Goal: Complete application form

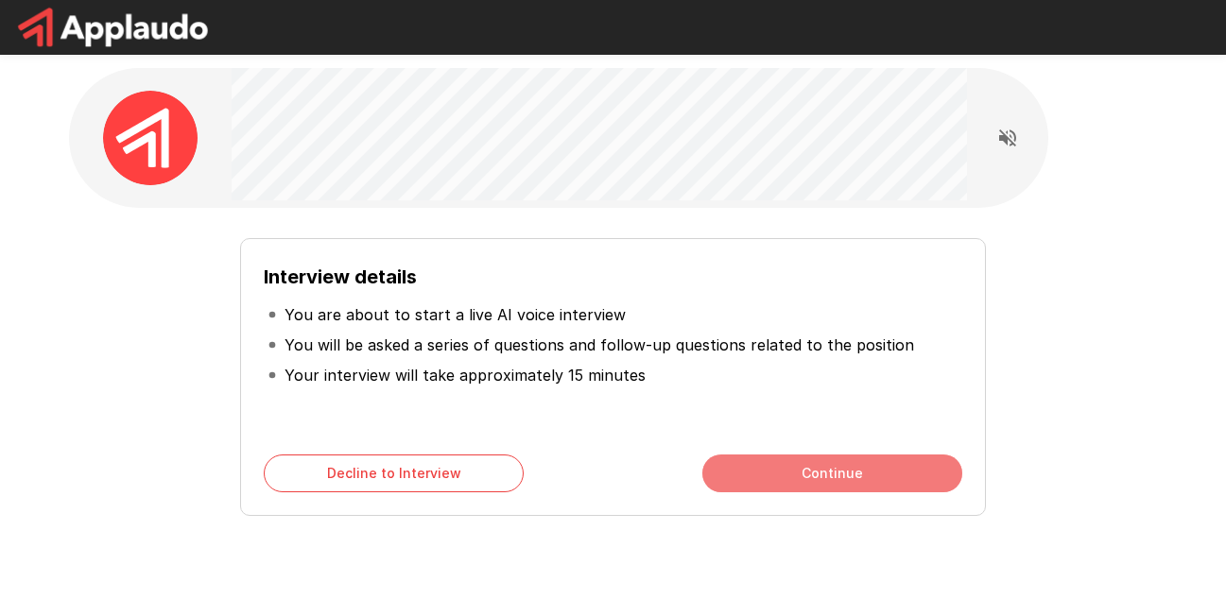
click at [805, 468] on button "Continue" at bounding box center [832, 474] width 260 height 38
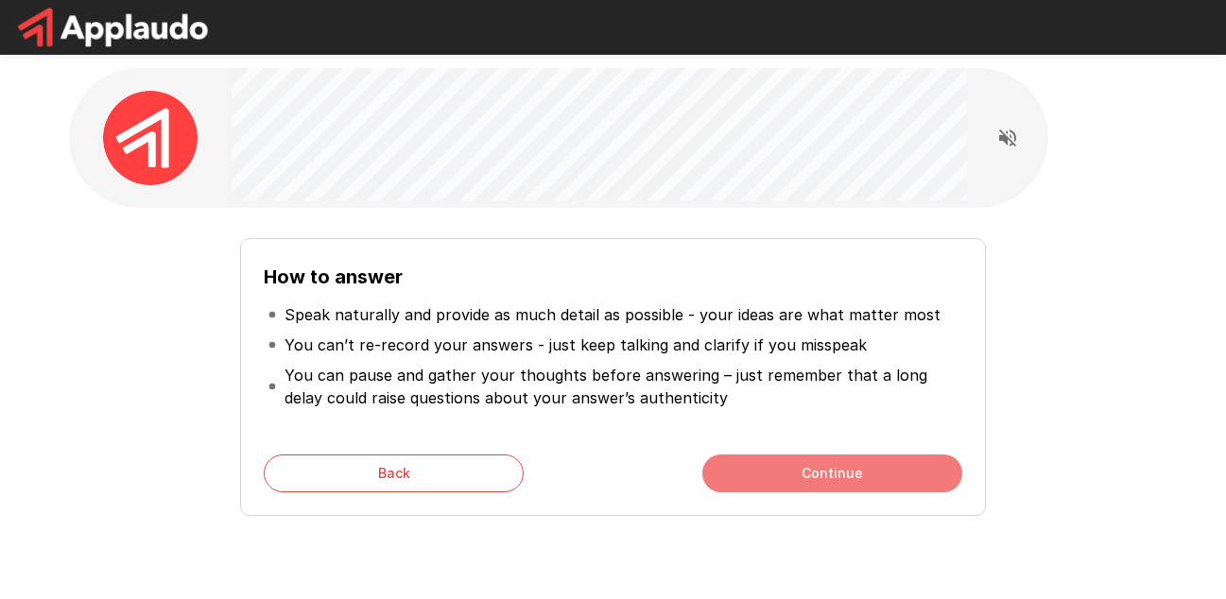
click at [840, 464] on button "Continue" at bounding box center [832, 474] width 260 height 38
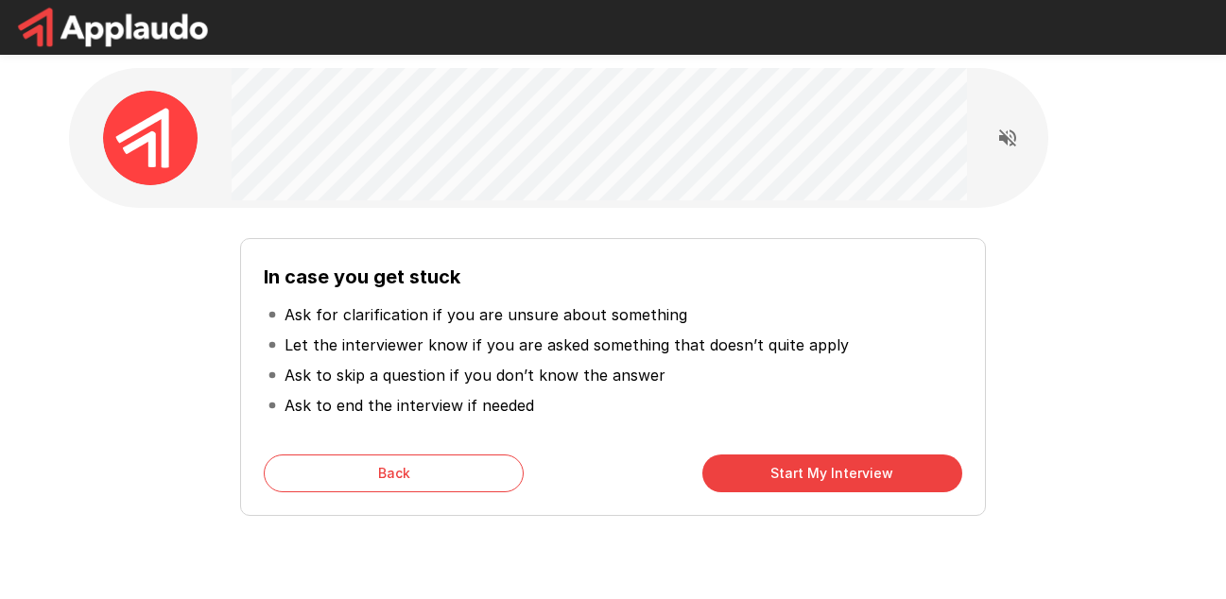
click at [848, 476] on button "Start My Interview" at bounding box center [832, 474] width 260 height 38
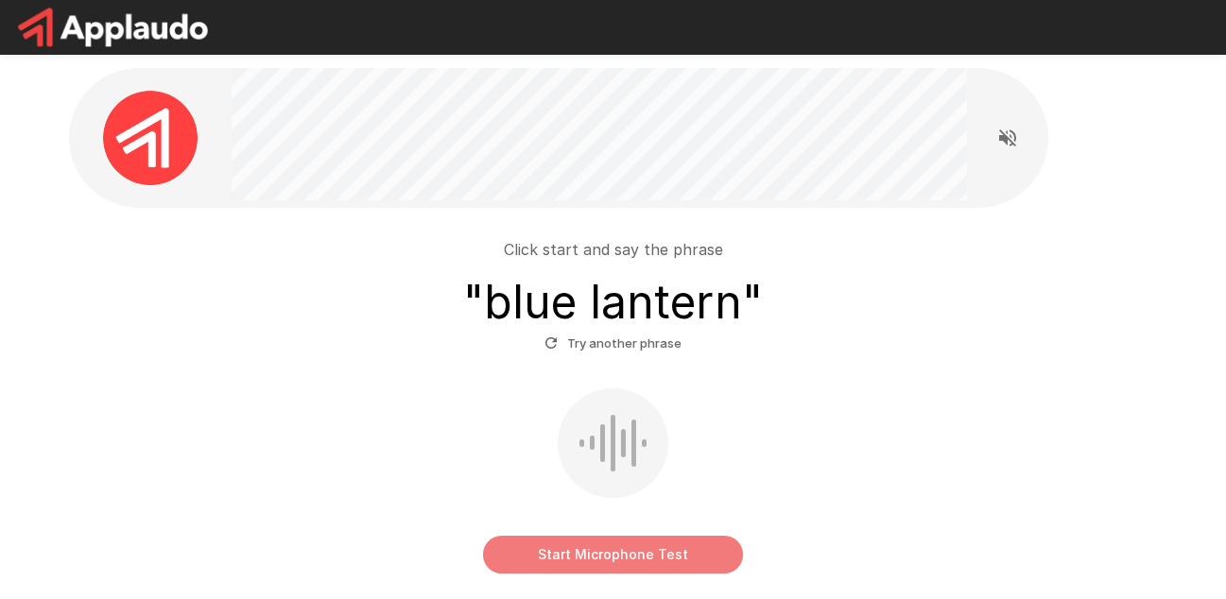
click at [638, 561] on button "Start Microphone Test" at bounding box center [613, 555] width 260 height 38
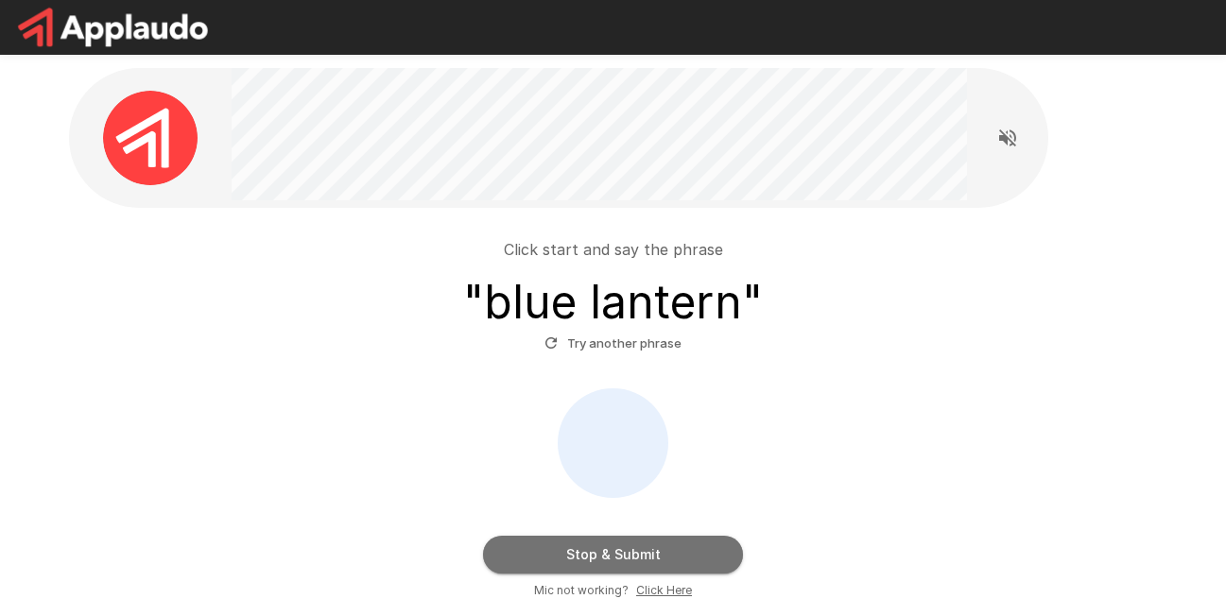
click at [617, 561] on button "Stop & Submit" at bounding box center [613, 555] width 260 height 38
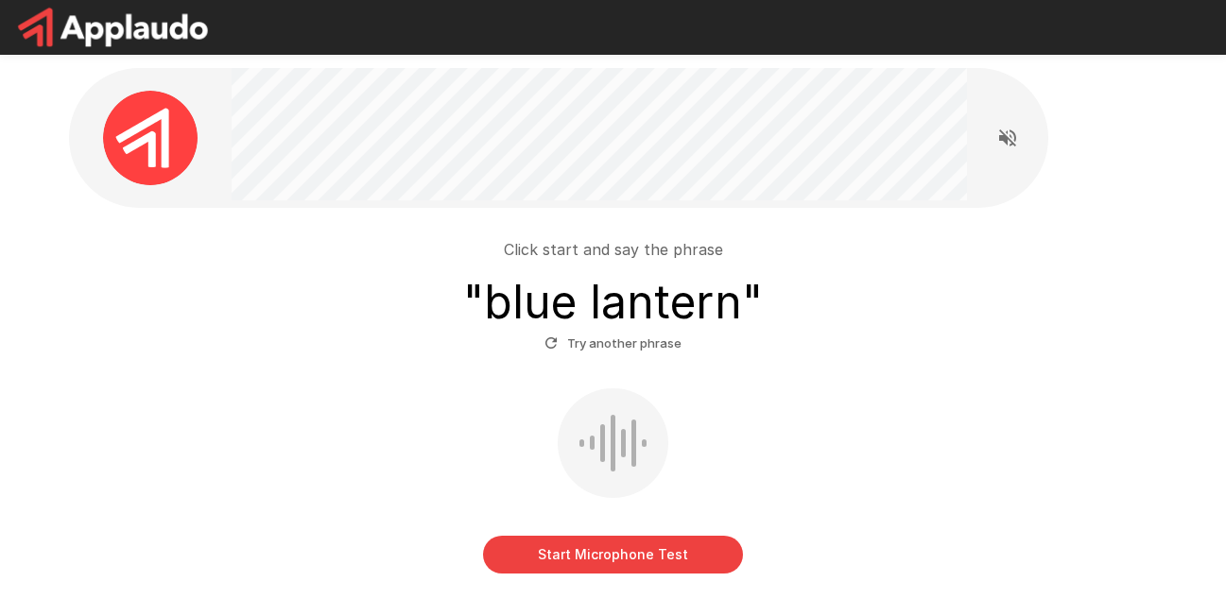
click at [600, 545] on button "Start Microphone Test" at bounding box center [613, 555] width 260 height 38
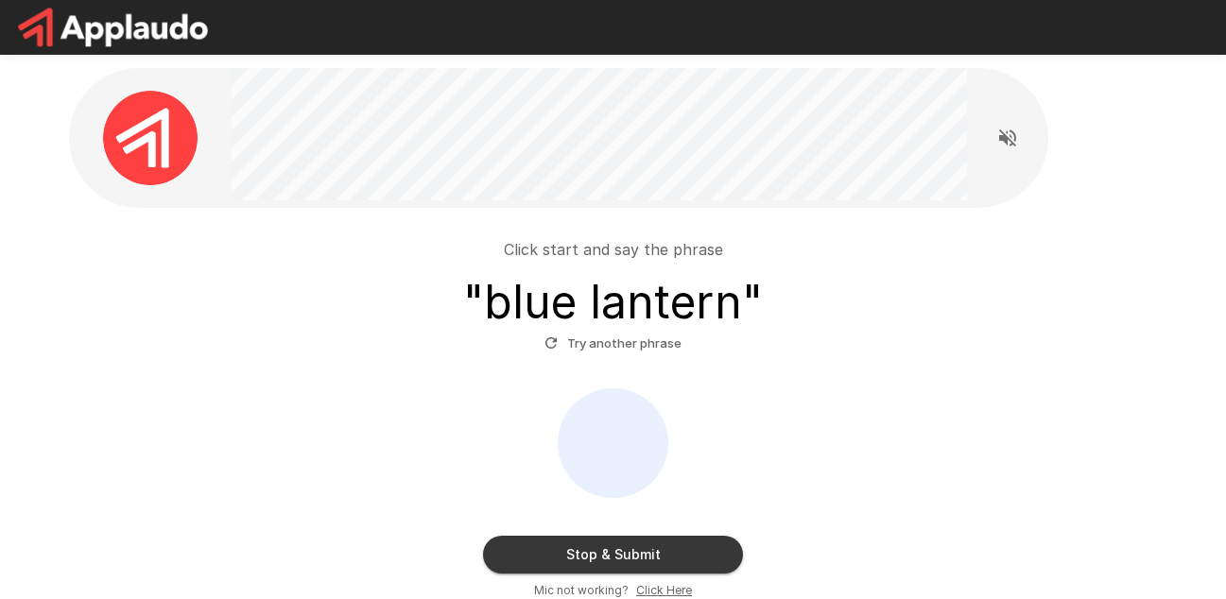
click at [624, 560] on button "Stop & Submit" at bounding box center [613, 555] width 260 height 38
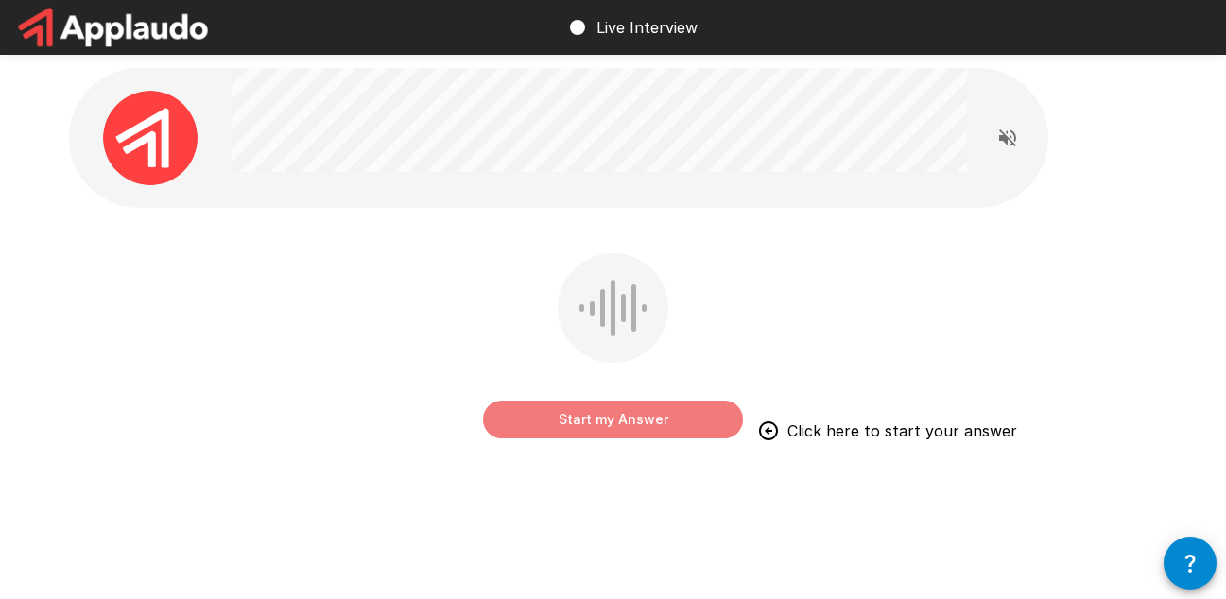
click at [617, 416] on button "Start my Answer" at bounding box center [613, 420] width 260 height 38
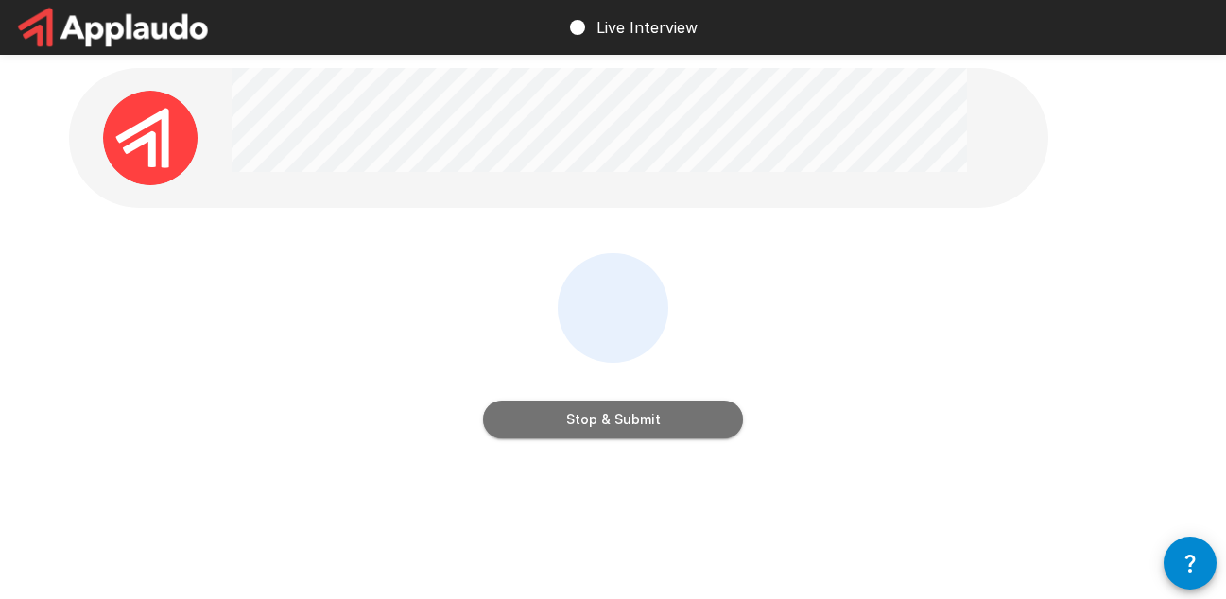
click at [623, 413] on button "Stop & Submit" at bounding box center [613, 420] width 260 height 38
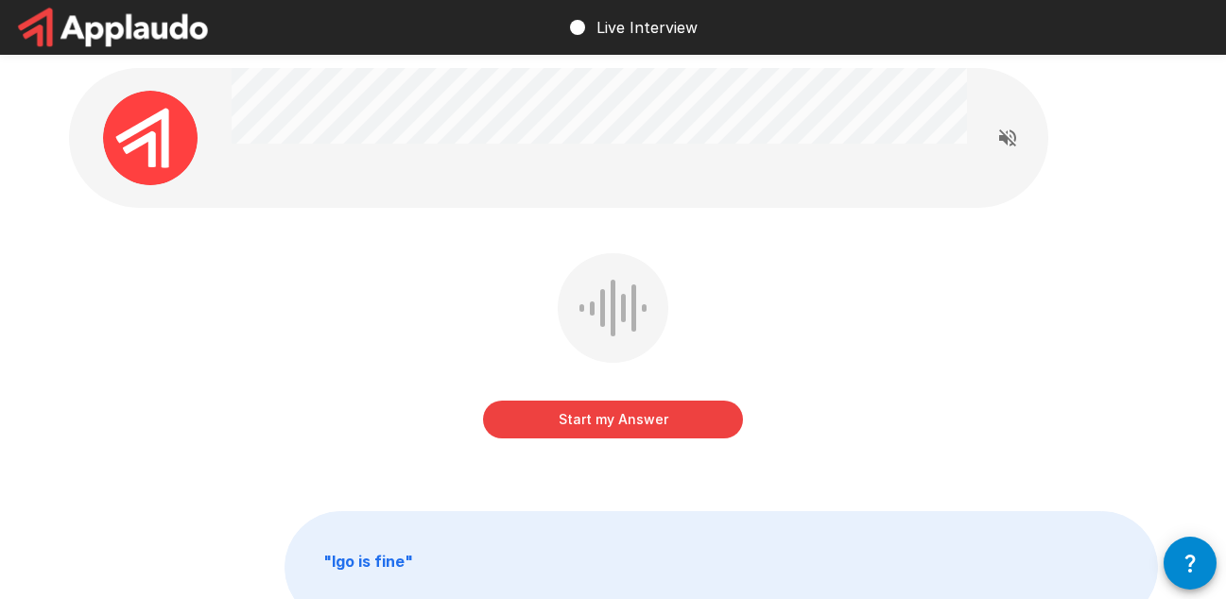
click at [616, 428] on button "Start my Answer" at bounding box center [613, 420] width 260 height 38
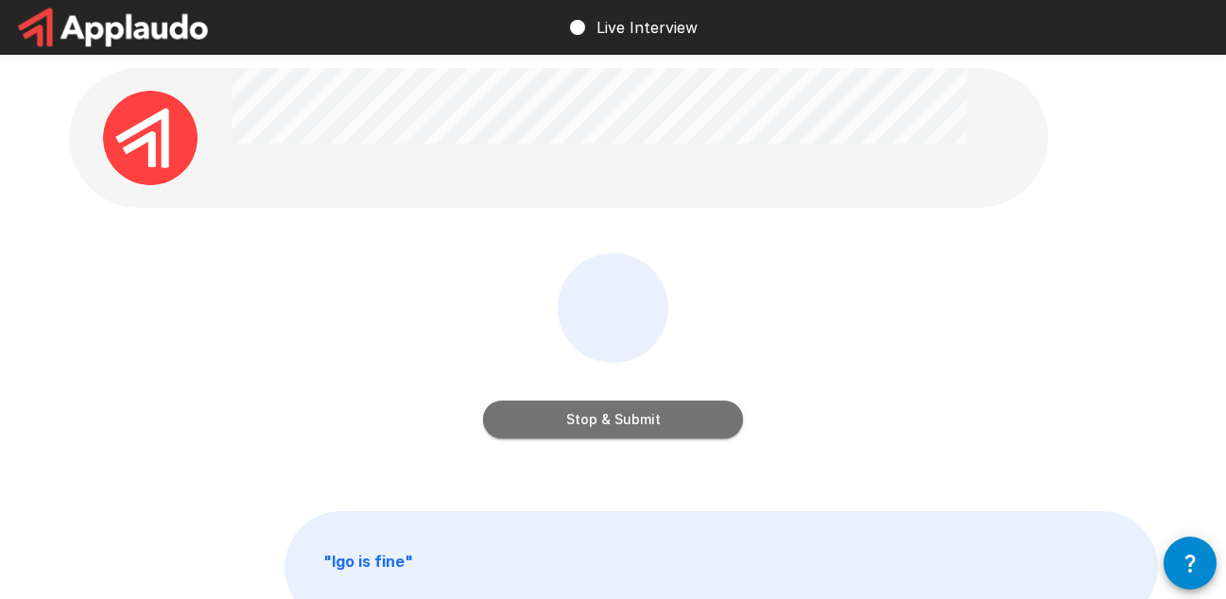
click at [628, 426] on button "Stop & Submit" at bounding box center [613, 420] width 260 height 38
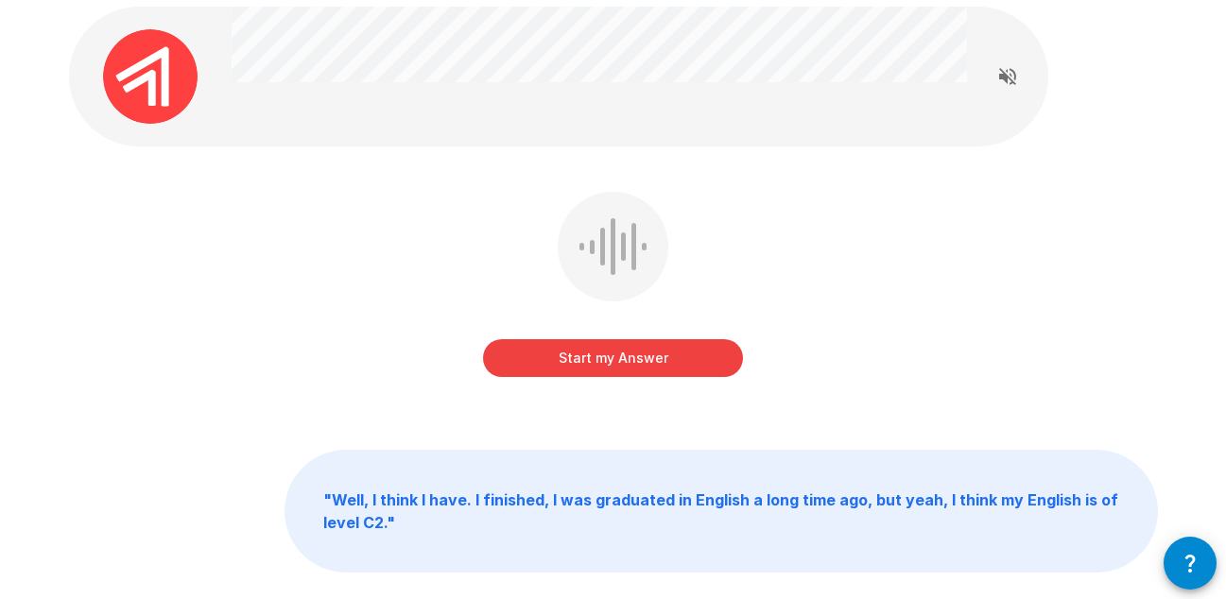
scroll to position [95, 0]
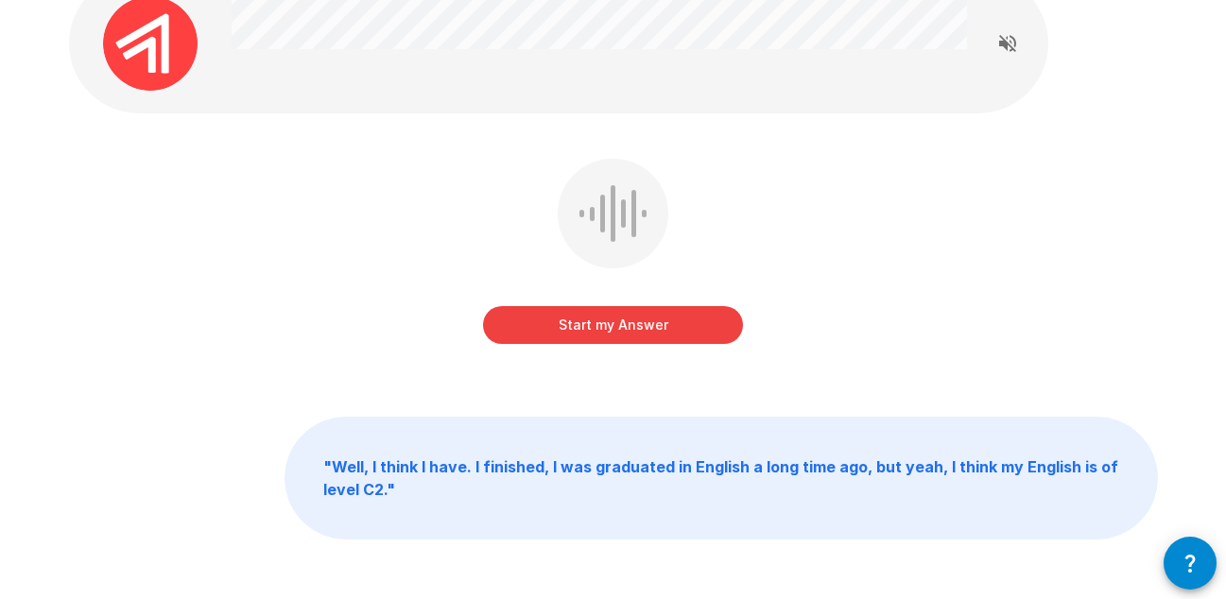
click at [613, 325] on button "Start my Answer" at bounding box center [613, 325] width 260 height 38
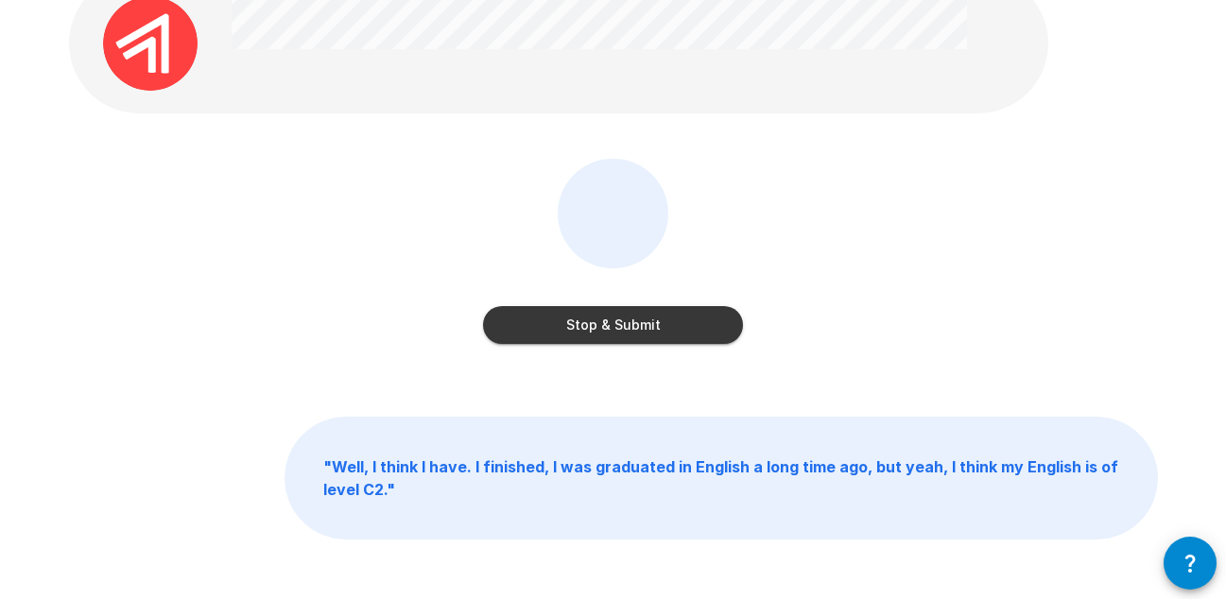
click at [627, 332] on button "Stop & Submit" at bounding box center [613, 325] width 260 height 38
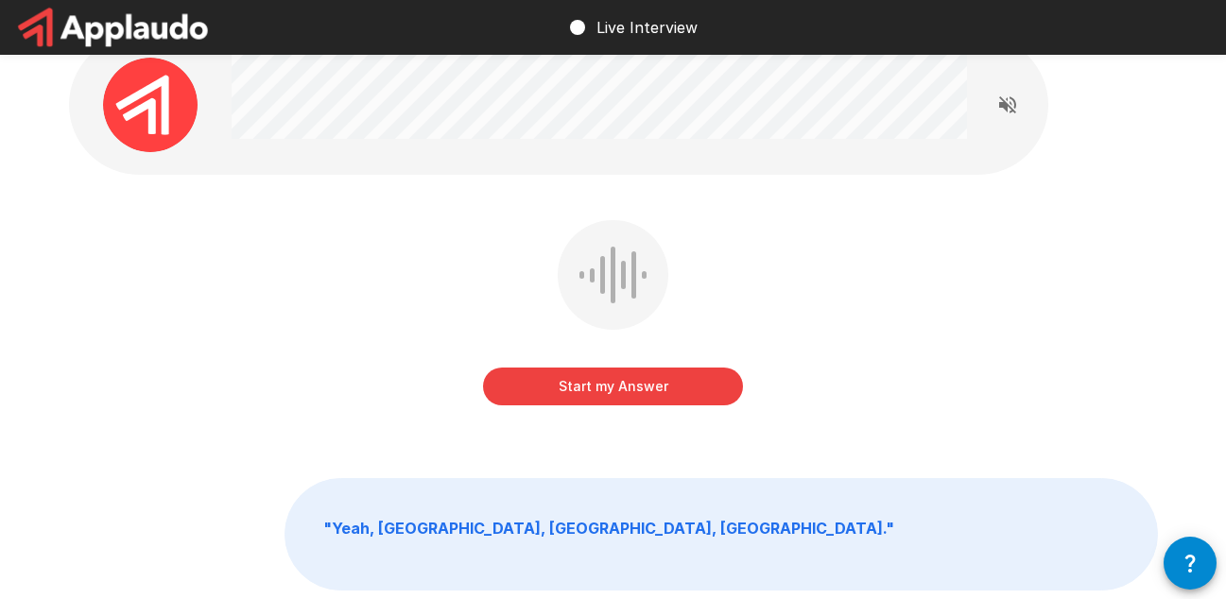
scroll to position [0, 0]
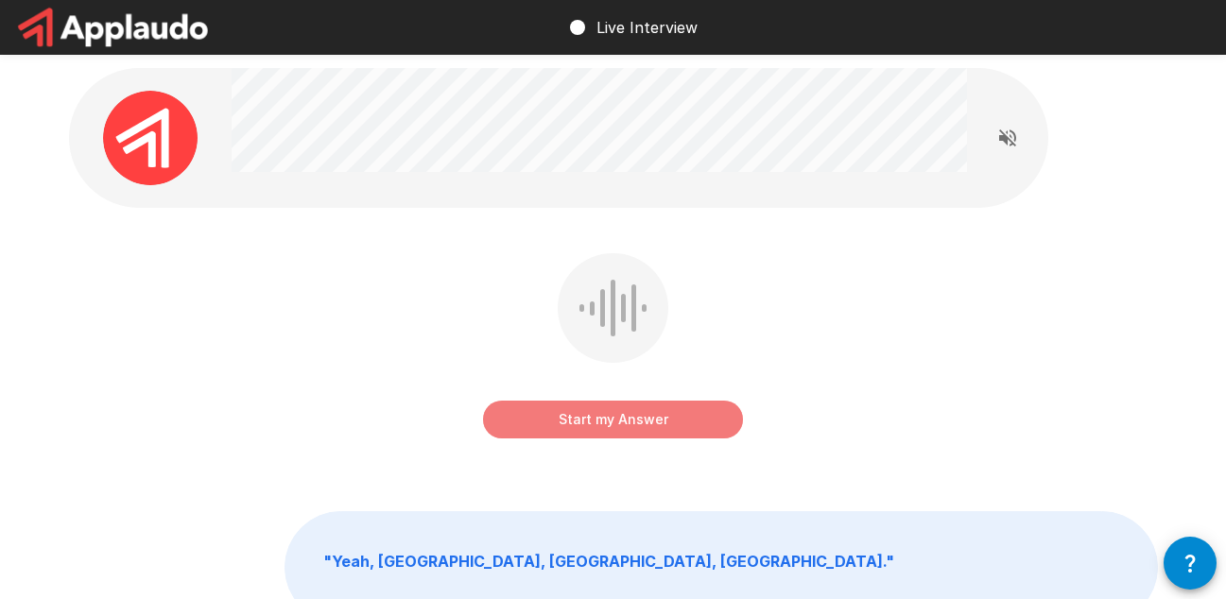
click at [644, 412] on button "Start my Answer" at bounding box center [613, 420] width 260 height 38
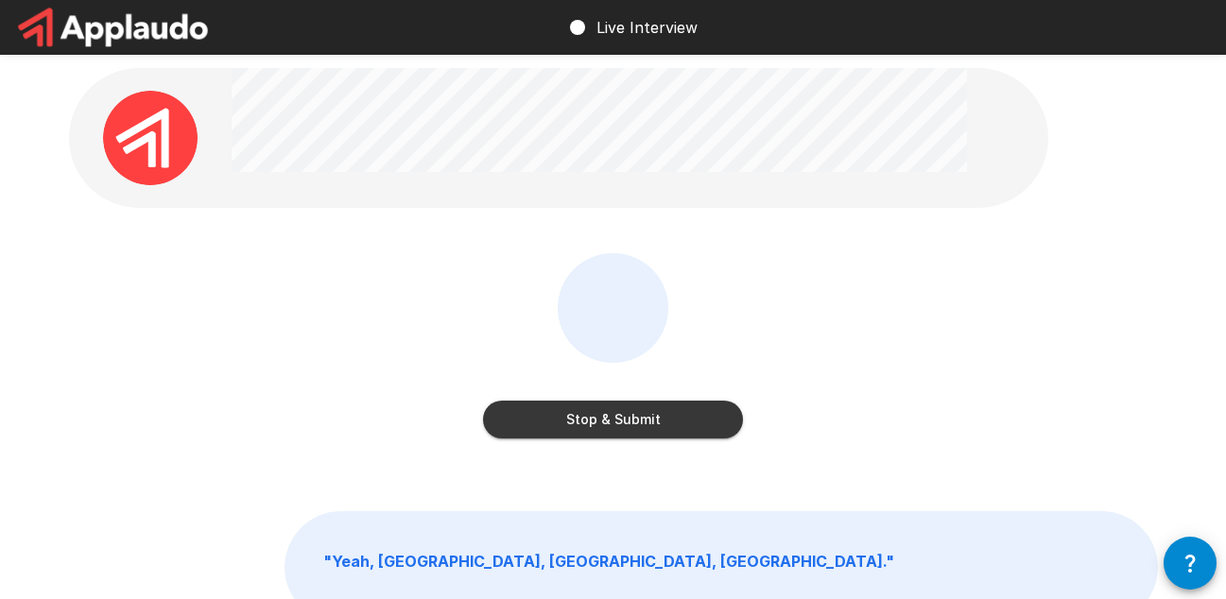
click at [657, 432] on button "Stop & Submit" at bounding box center [613, 420] width 260 height 38
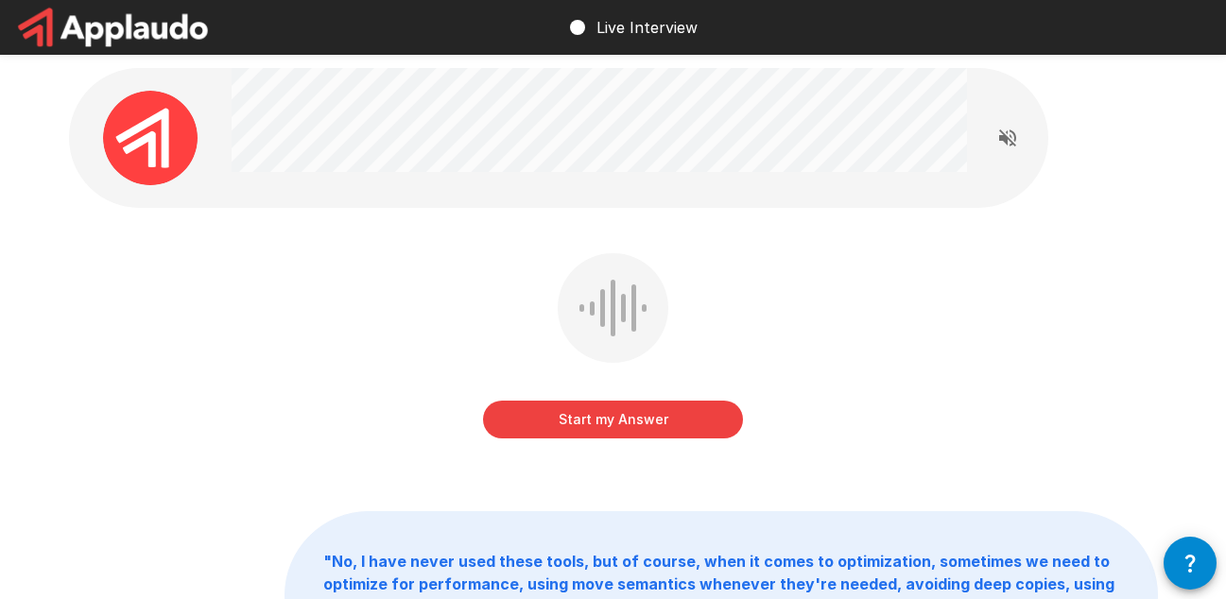
click at [655, 414] on button "Start my Answer" at bounding box center [613, 420] width 260 height 38
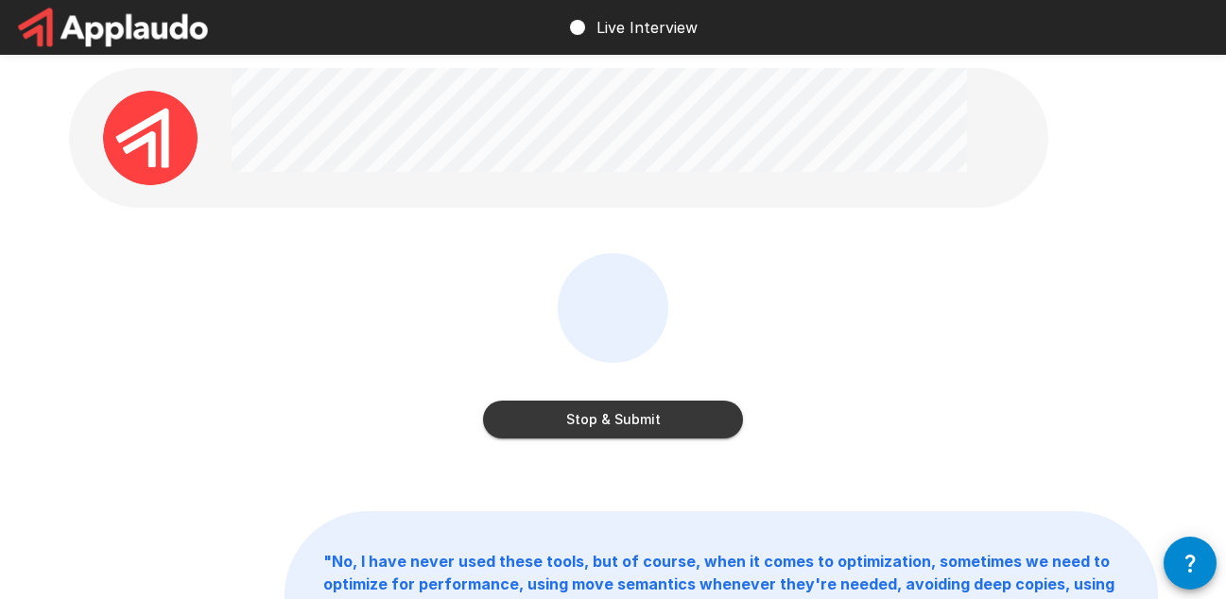
click at [638, 422] on button "Stop & Submit" at bounding box center [613, 420] width 260 height 38
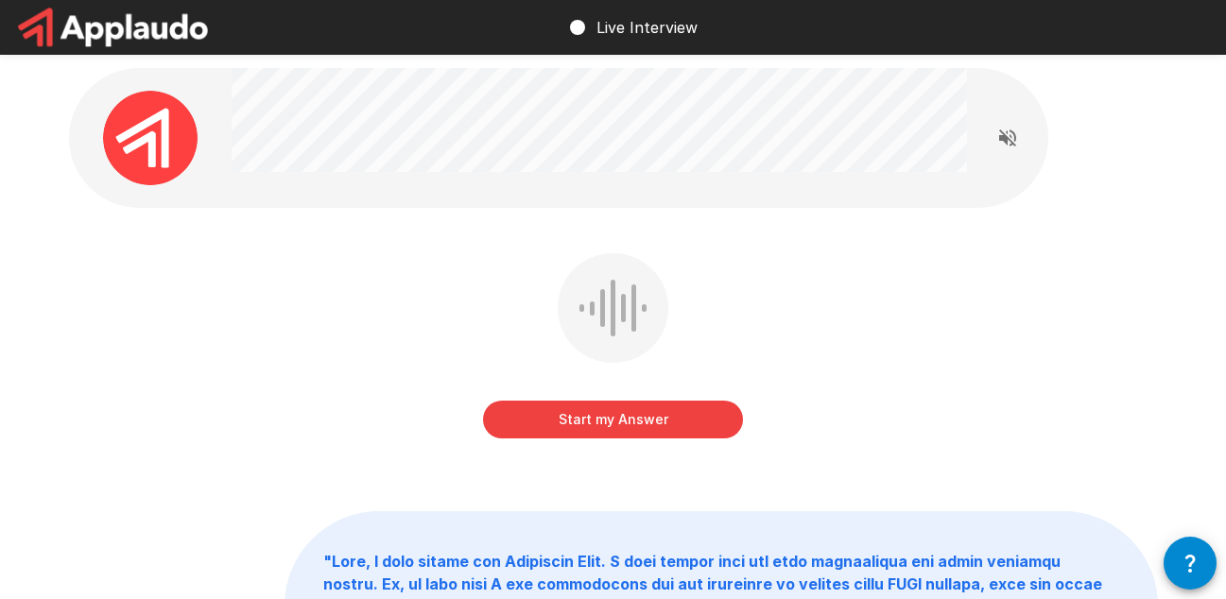
click at [655, 420] on button "Start my Answer" at bounding box center [613, 420] width 260 height 38
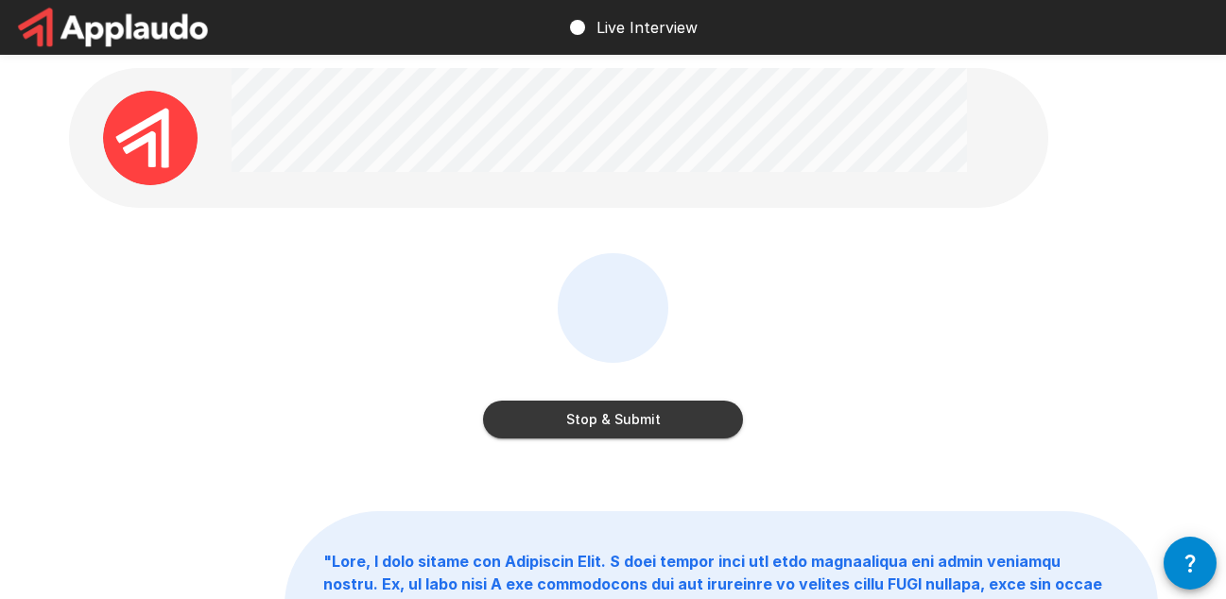
click at [636, 423] on button "Stop & Submit" at bounding box center [613, 420] width 260 height 38
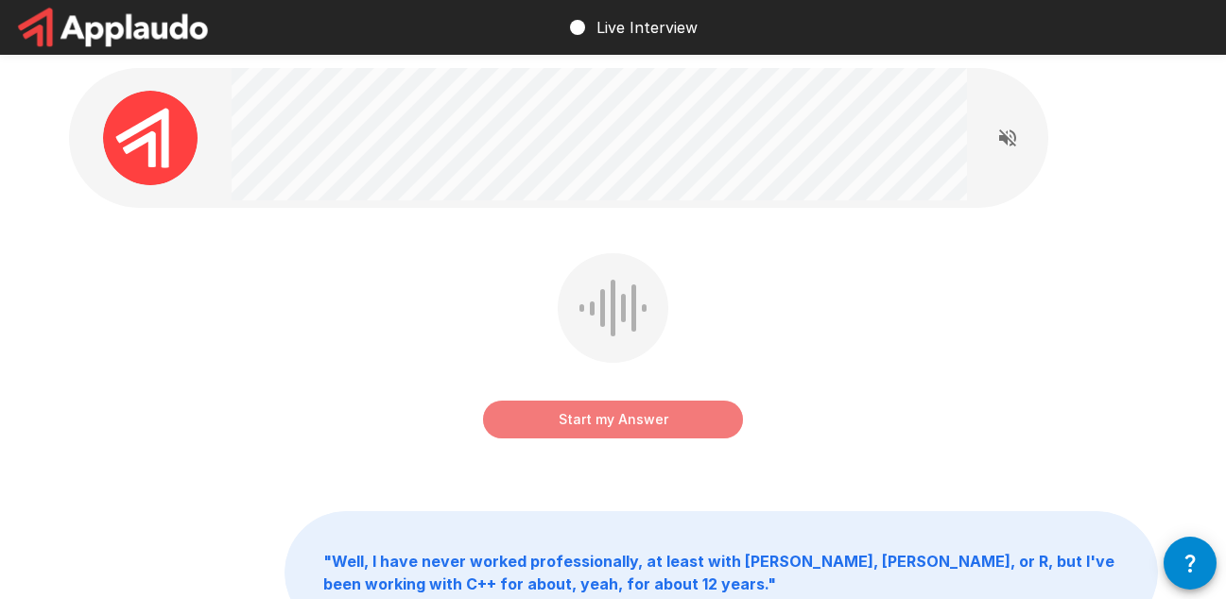
click at [668, 417] on button "Start my Answer" at bounding box center [613, 420] width 260 height 38
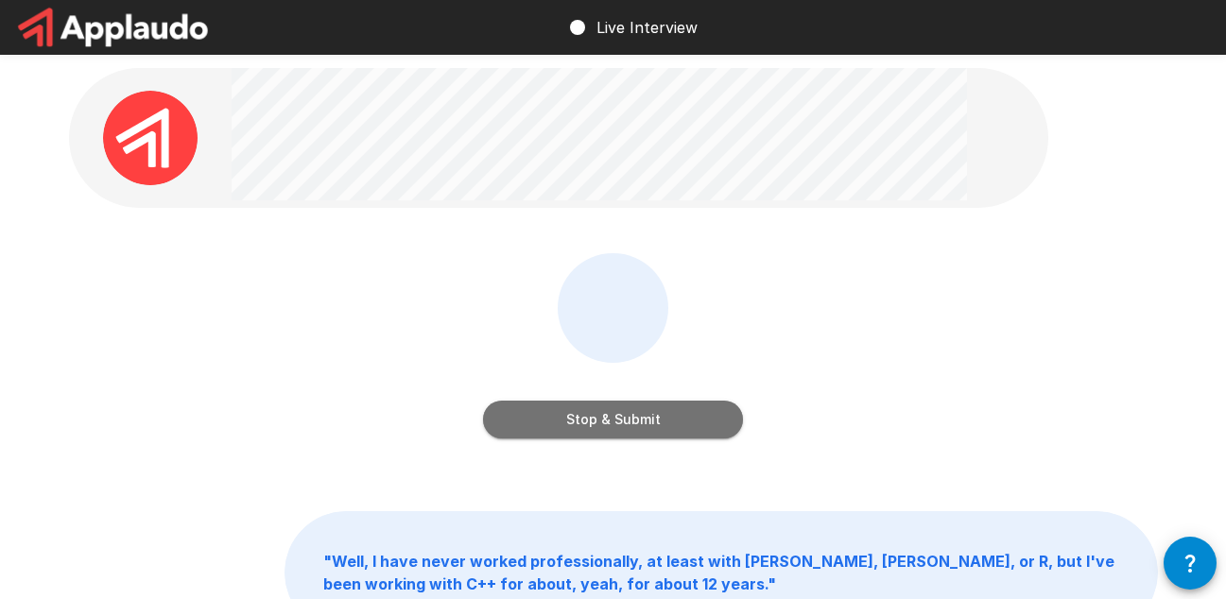
click at [681, 415] on button "Stop & Submit" at bounding box center [613, 420] width 260 height 38
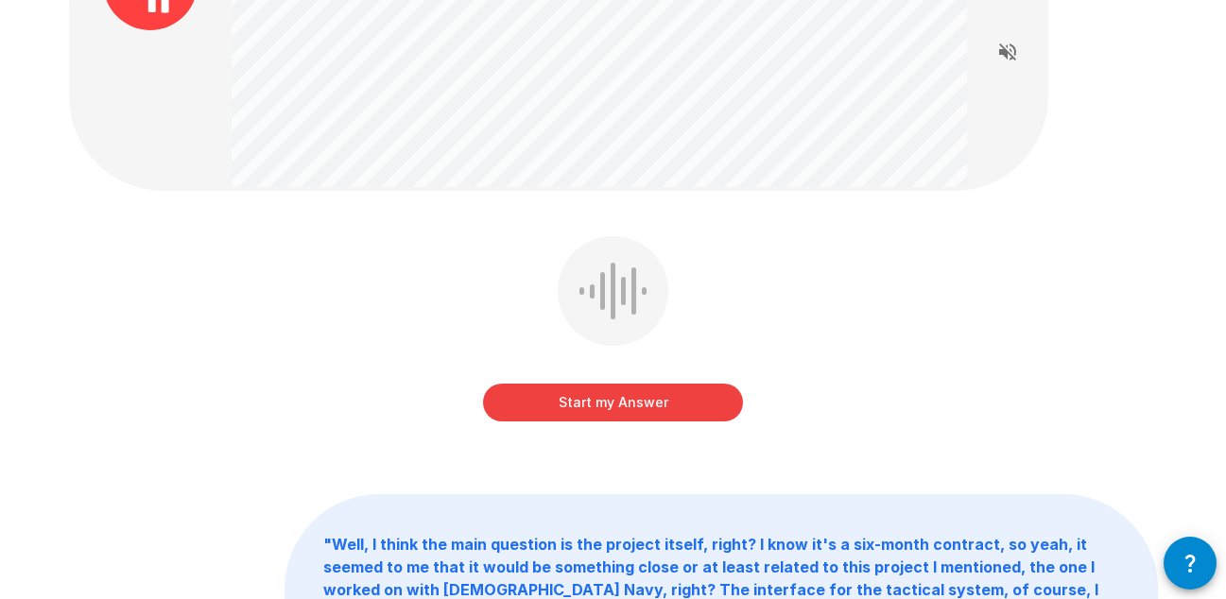
scroll to position [189, 0]
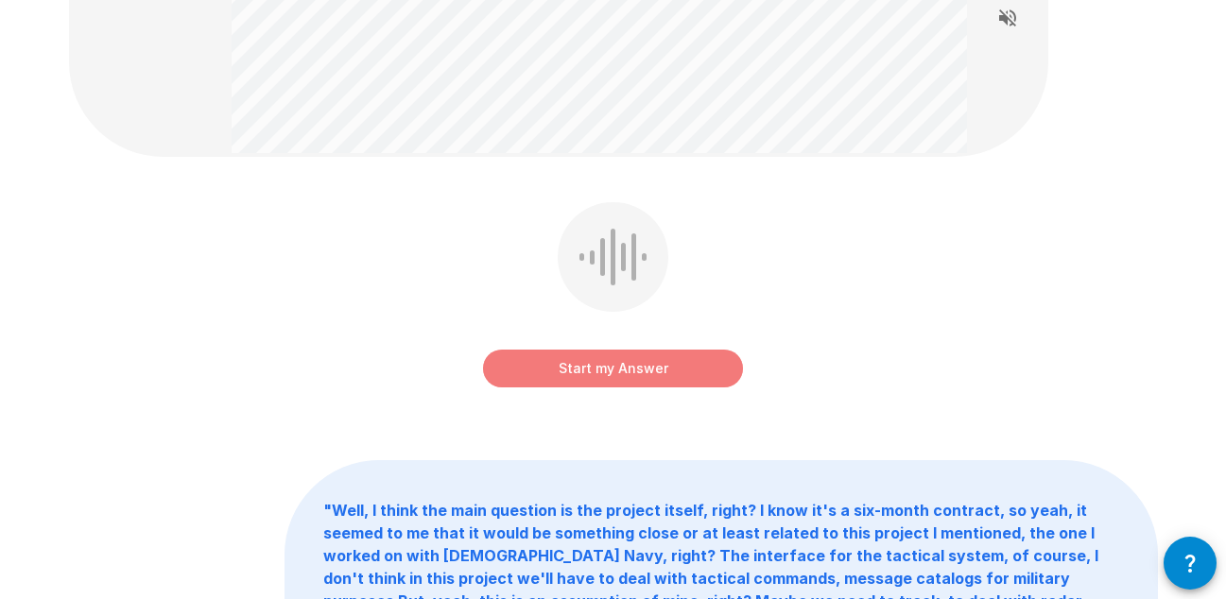
click at [670, 371] on button "Start my Answer" at bounding box center [613, 369] width 260 height 38
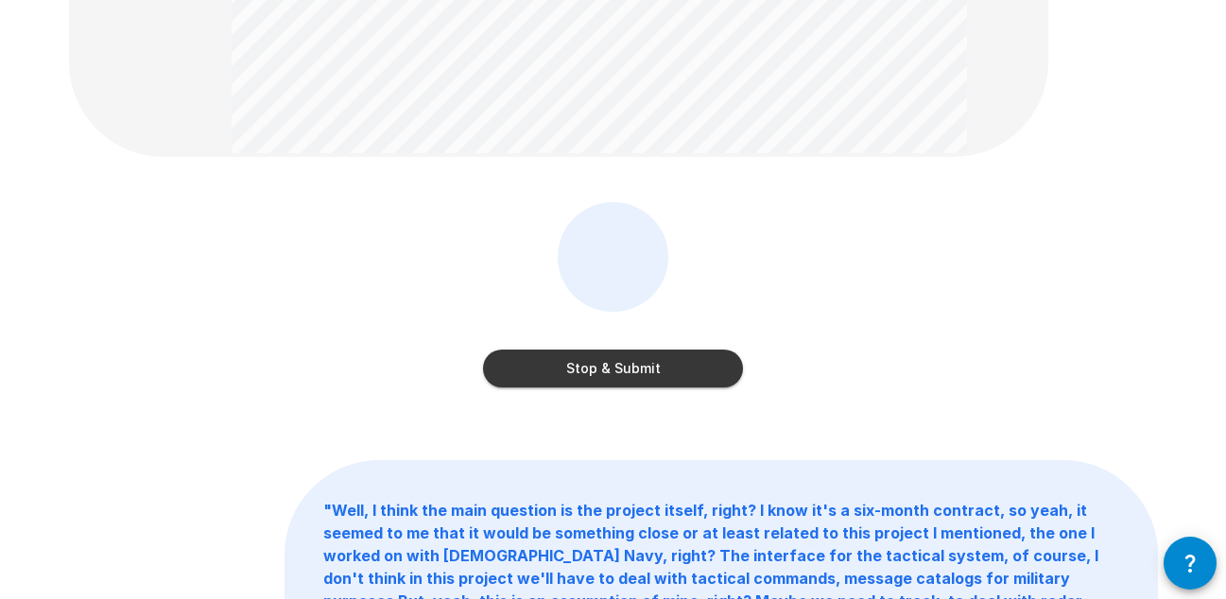
click at [646, 363] on button "Stop & Submit" at bounding box center [613, 369] width 260 height 38
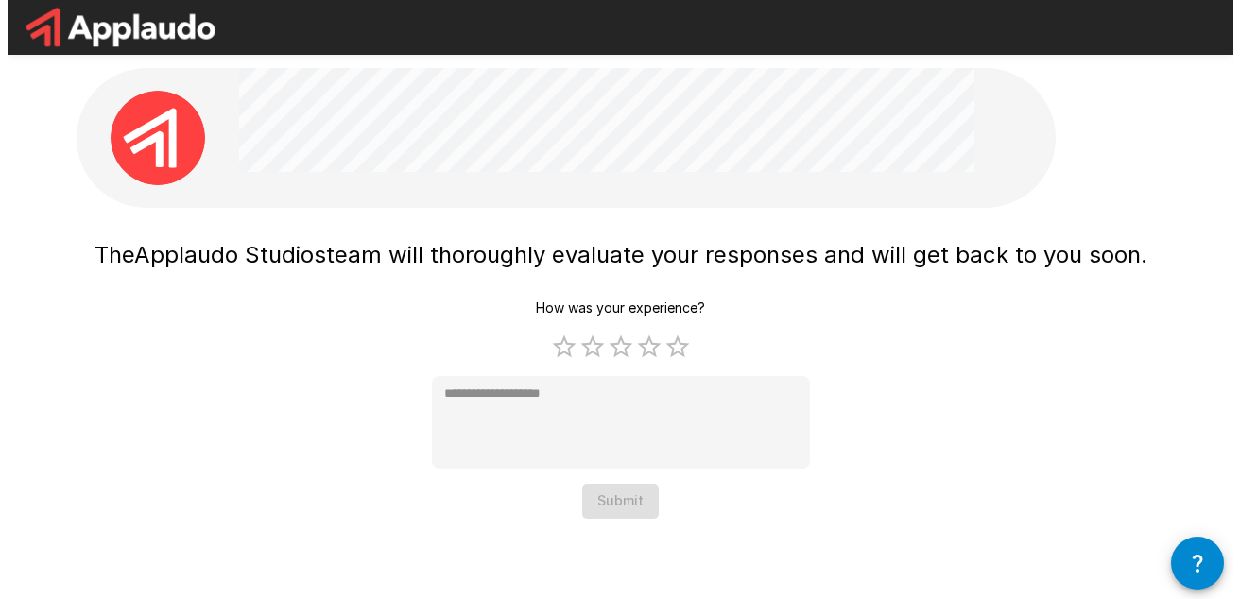
scroll to position [0, 0]
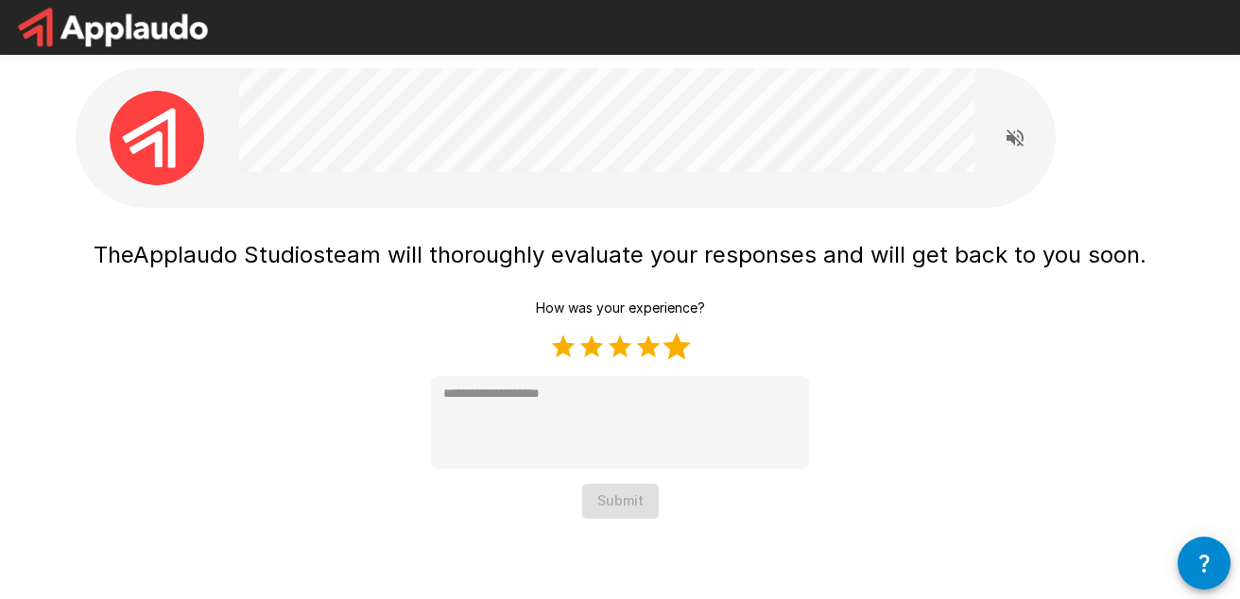
click at [674, 348] on label "5 Stars" at bounding box center [677, 347] width 28 height 28
type textarea "*"
click at [631, 496] on button "Submit" at bounding box center [620, 501] width 77 height 35
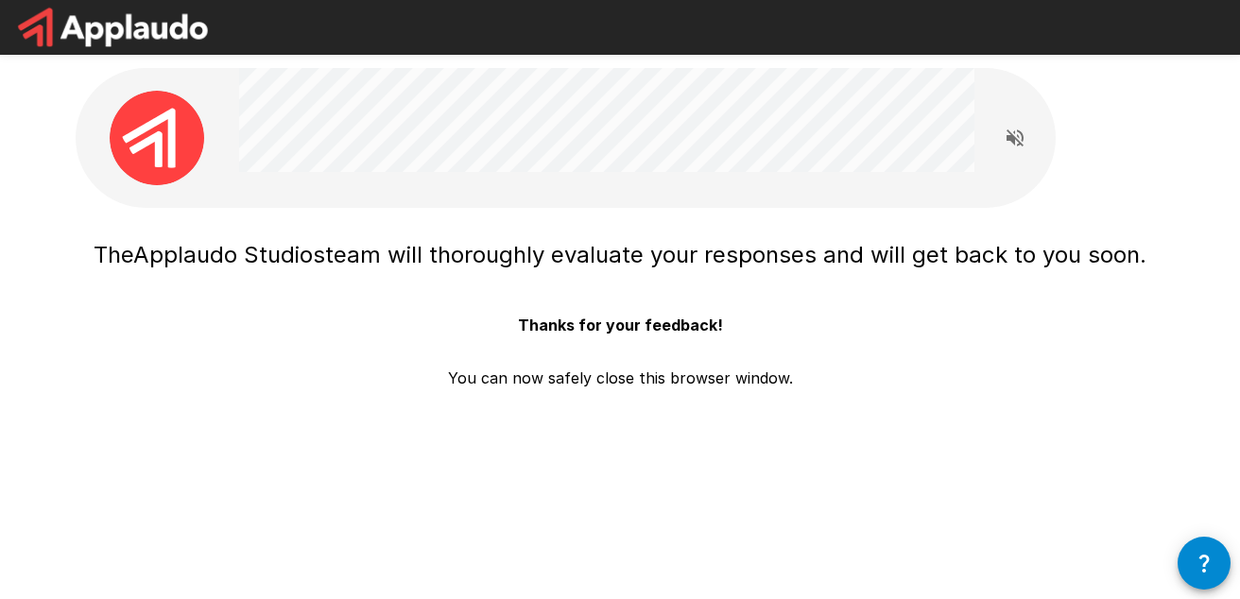
click at [1210, 562] on icon "button" at bounding box center [1204, 563] width 23 height 23
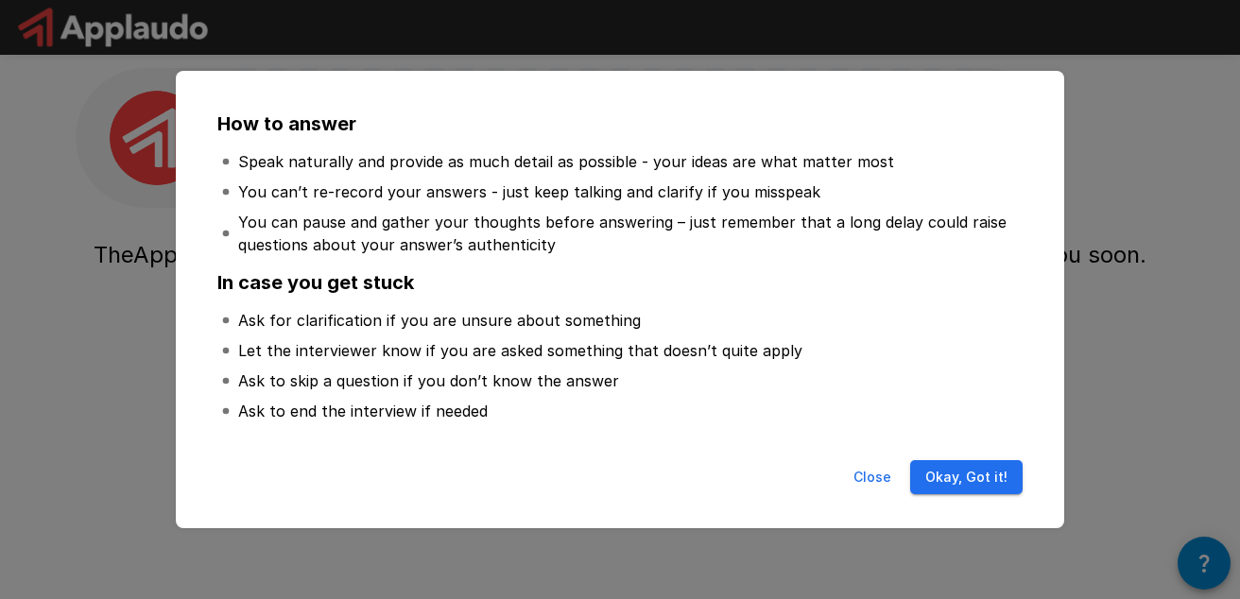
click at [965, 477] on button "Okay, Got it!" at bounding box center [966, 477] width 112 height 35
